Goal: Navigation & Orientation: Find specific page/section

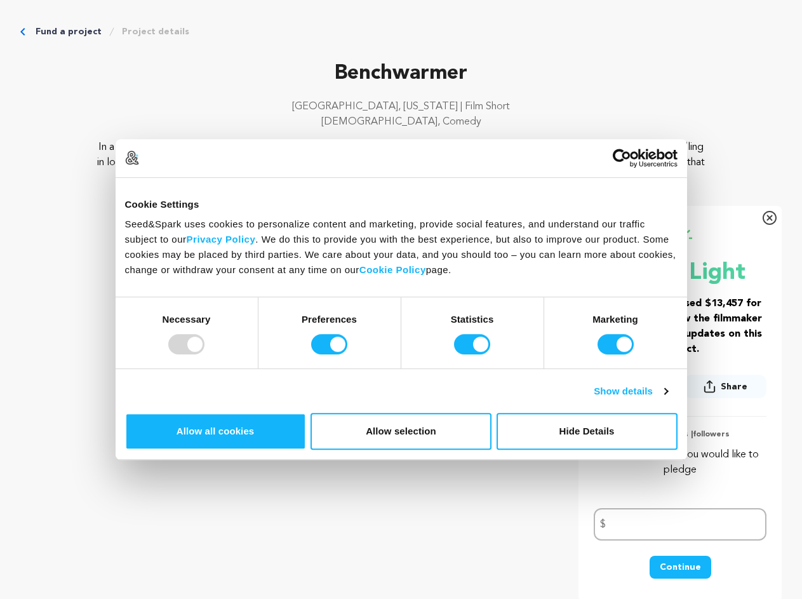
click at [204, 354] on div at bounding box center [186, 344] width 36 height 20
click at [347, 354] on input "Preferences" at bounding box center [329, 344] width 36 height 20
checkbox input "false"
click at [474, 354] on input "Statistics" at bounding box center [472, 344] width 36 height 20
checkbox input "false"
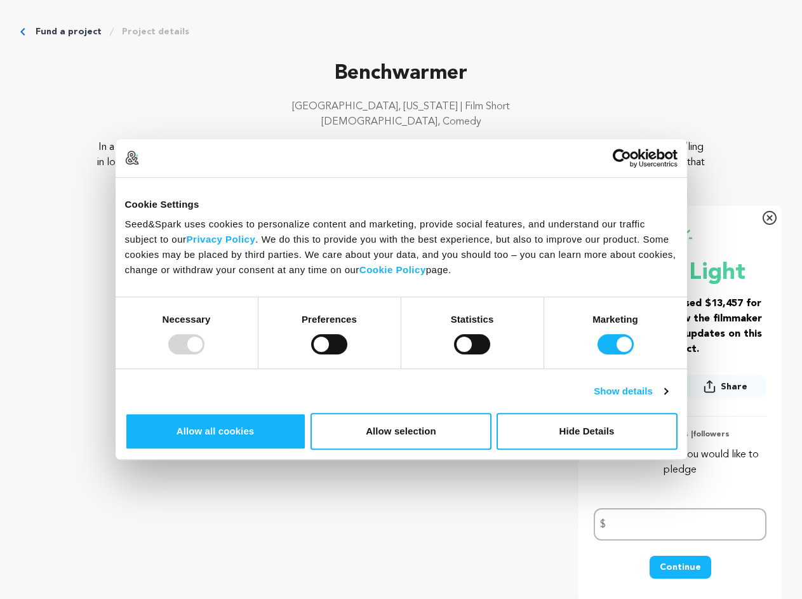
click at [597, 354] on input "Marketing" at bounding box center [615, 344] width 36 height 20
checkbox input "false"
click at [667, 399] on link "Show details" at bounding box center [631, 390] width 74 height 15
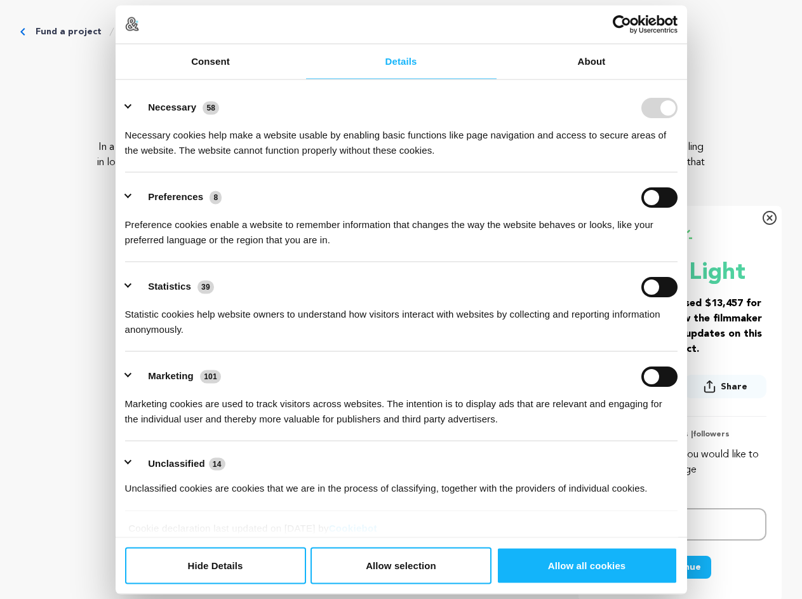
click at [683, 443] on ul "Necessary 58 Necessary cookies help make a website usable by enabling basic fun…" at bounding box center [401, 297] width 564 height 428
click at [683, 481] on ul "Necessary 58 Necessary cookies help make a website usable by enabling basic fun…" at bounding box center [401, 297] width 564 height 428
click at [117, 37] on icon "Breadcrumb" at bounding box center [112, 32] width 10 height 10
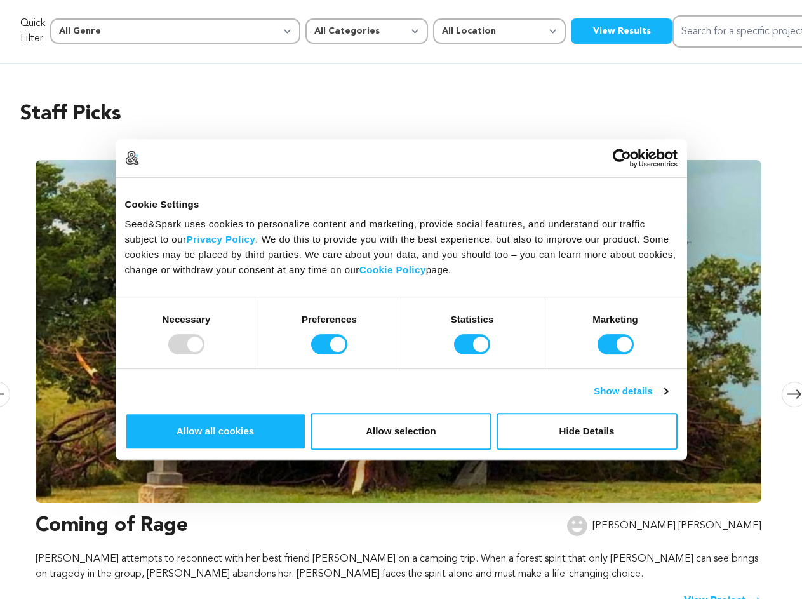
click at [204, 354] on div at bounding box center [186, 344] width 36 height 20
click at [347, 354] on input "Preferences" at bounding box center [329, 344] width 36 height 20
checkbox input "false"
click at [474, 354] on input "Statistics" at bounding box center [472, 344] width 36 height 20
checkbox input "false"
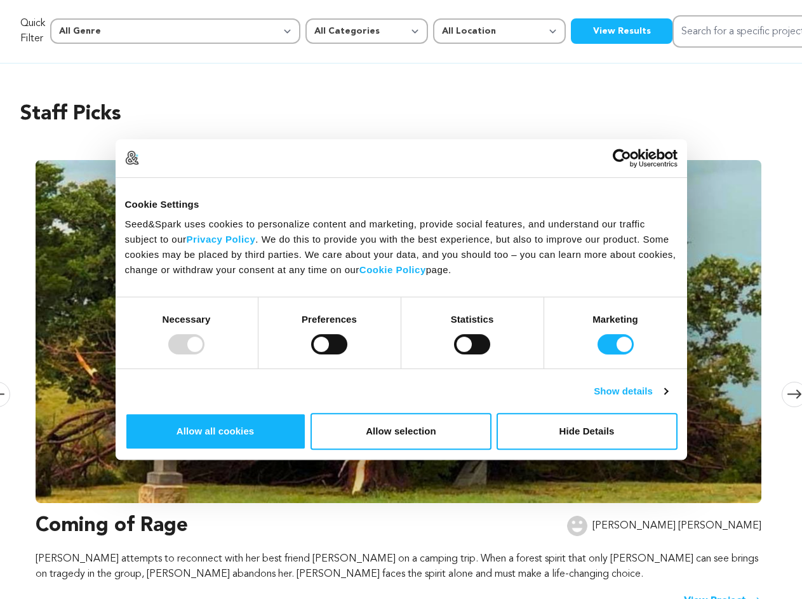
click at [597, 354] on input "Marketing" at bounding box center [615, 344] width 36 height 20
checkbox input "false"
click at [667, 399] on link "Show details" at bounding box center [631, 390] width 74 height 15
click at [0, 0] on li "Preferences 8 Preference cookies enable a website to remember information that …" at bounding box center [0, 0] width 0 height 0
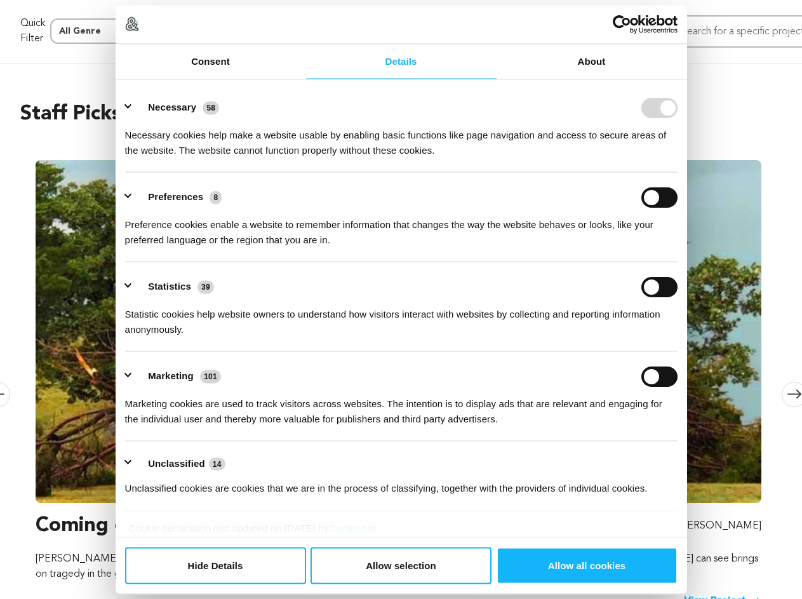
click at [683, 481] on ul "Necessary 58 Necessary cookies help make a website usable by enabling basic fun…" at bounding box center [401, 297] width 564 height 428
click at [701, 503] on img at bounding box center [399, 331] width 726 height 343
